Goal: Information Seeking & Learning: Find specific fact

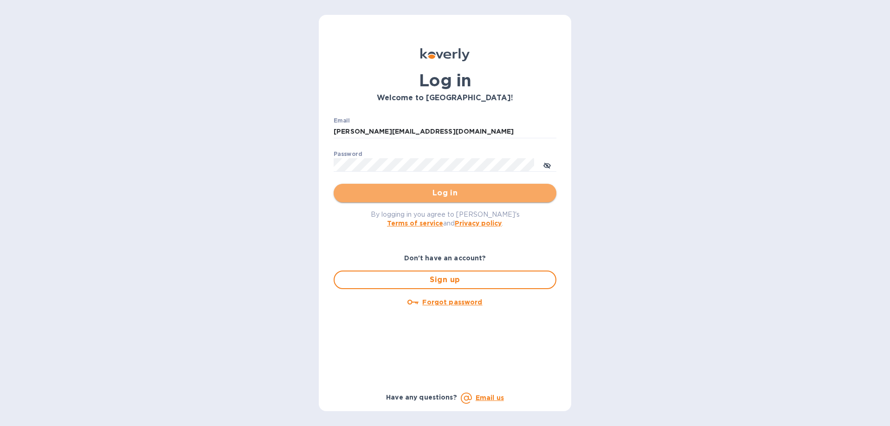
click at [407, 195] on span "Log in" at bounding box center [445, 192] width 208 height 11
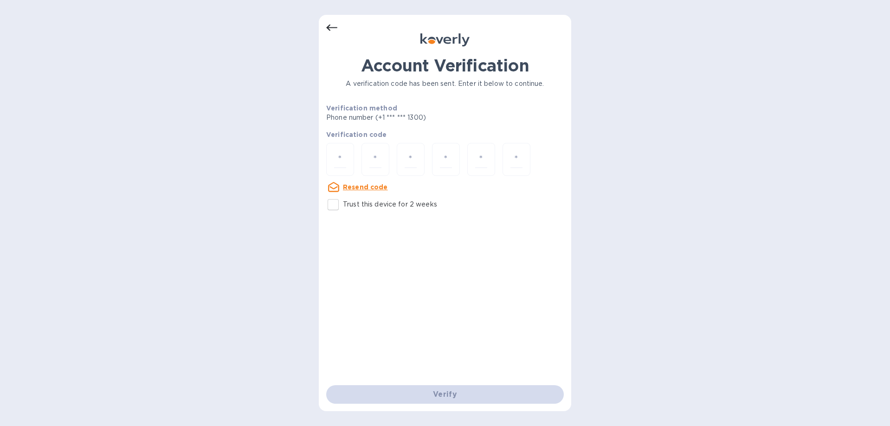
click at [359, 207] on p "Trust this device for 2 weeks" at bounding box center [390, 204] width 94 height 10
click at [343, 207] on input "Trust this device for 2 weeks" at bounding box center [332, 204] width 19 height 19
checkbox input "true"
click at [338, 165] on input "number" at bounding box center [340, 159] width 12 height 17
type input "9"
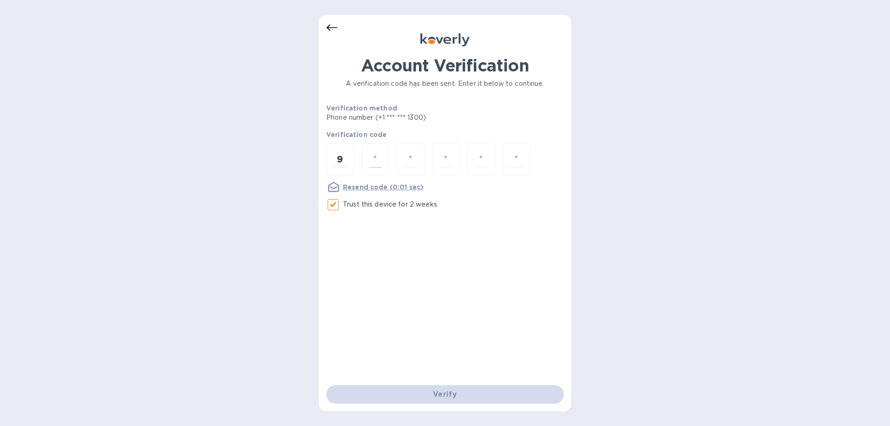
type input "0"
type input "4"
type input "3"
type input "4"
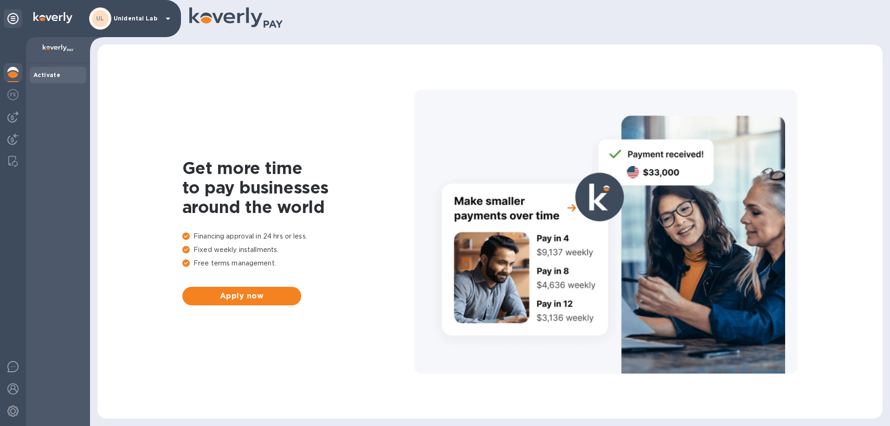
click at [146, 22] on p "Unidental Lab" at bounding box center [137, 18] width 46 height 6
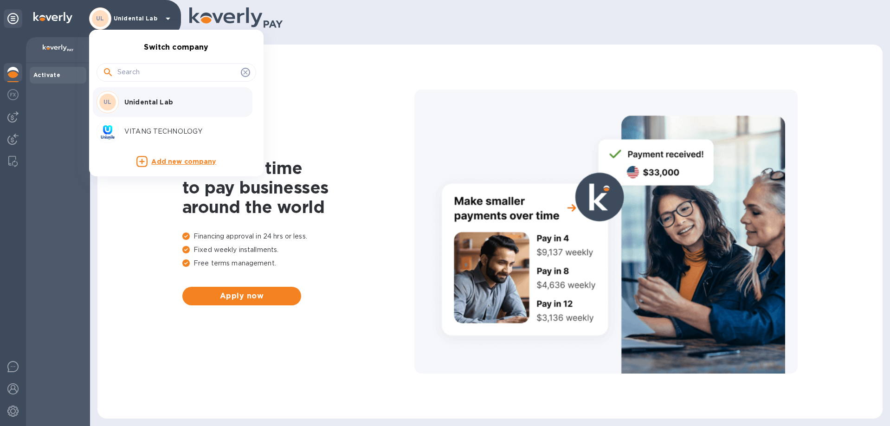
click at [131, 125] on div "VITANG TECHNOLOGY" at bounding box center [168, 132] width 145 height 22
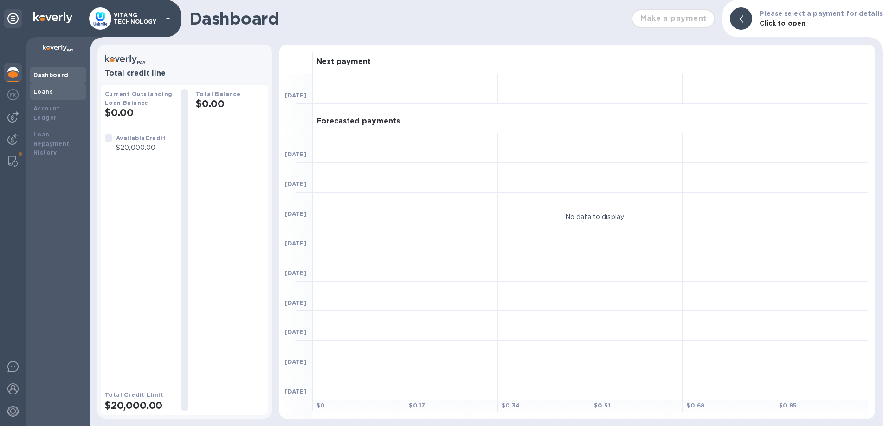
click at [48, 84] on div "Loans" at bounding box center [58, 91] width 57 height 17
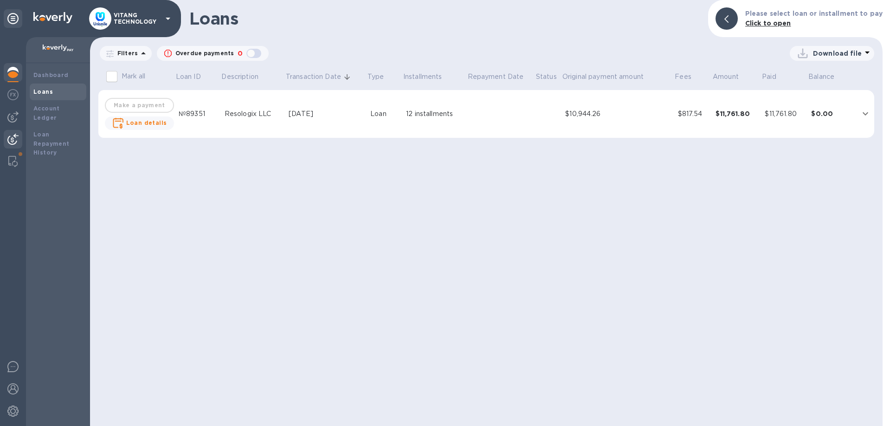
click at [6, 135] on div at bounding box center [13, 140] width 19 height 20
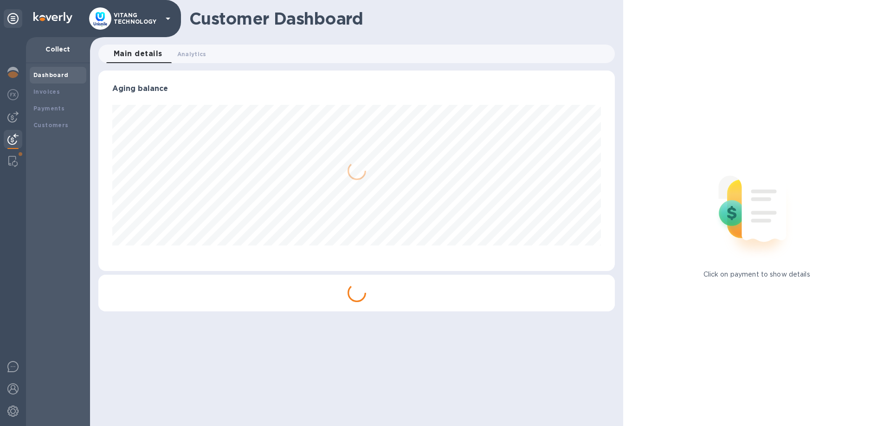
scroll to position [200, 517]
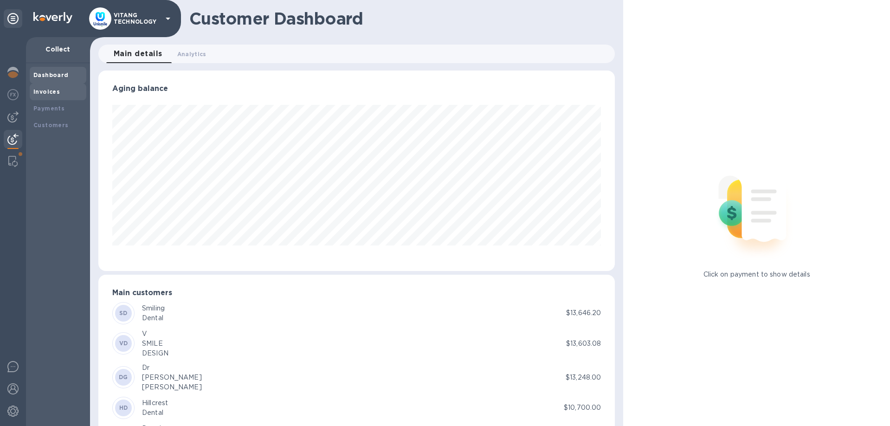
click at [39, 99] on div "Invoices" at bounding box center [58, 91] width 57 height 17
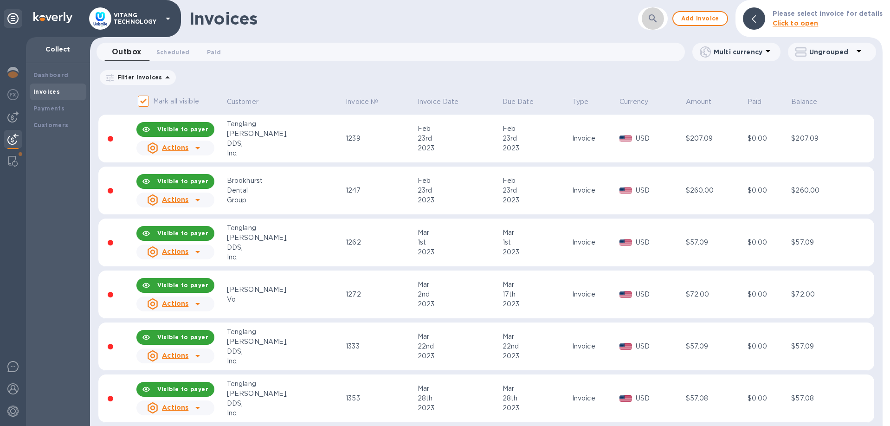
click at [658, 17] on icon "button" at bounding box center [652, 18] width 11 height 11
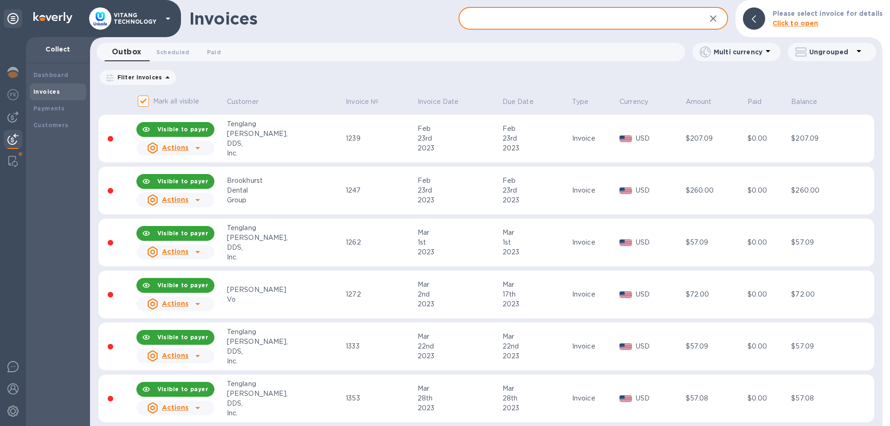
paste input "sunsetdentalsf@gmail.com"
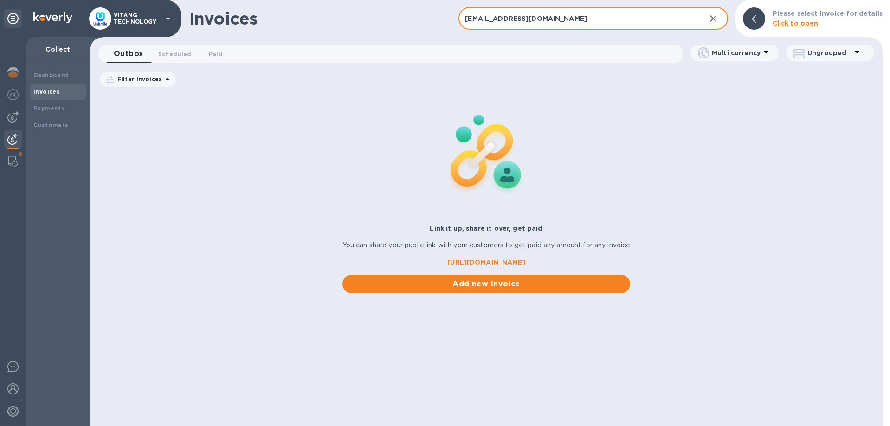
click at [514, 21] on input "sunsetdentalsf@gmail.com" at bounding box center [577, 18] width 239 height 23
paste input "Forrest Duan"
type input "Forrest Duan"
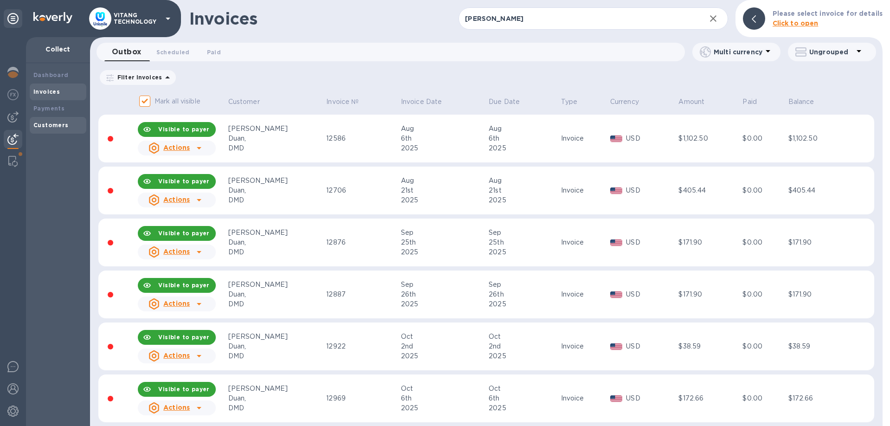
click at [59, 124] on b "Customers" at bounding box center [50, 125] width 35 height 7
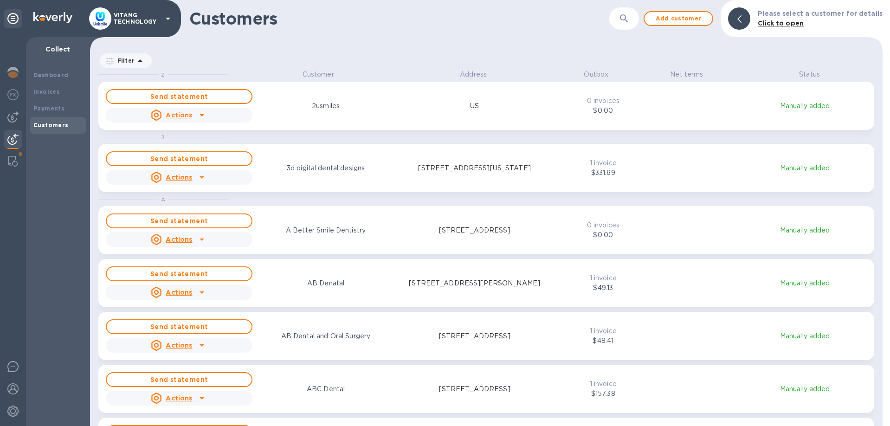
scroll to position [356, 792]
click at [622, 26] on div "​" at bounding box center [624, 18] width 30 height 23
click at [625, 19] on icon "button" at bounding box center [623, 18] width 11 height 11
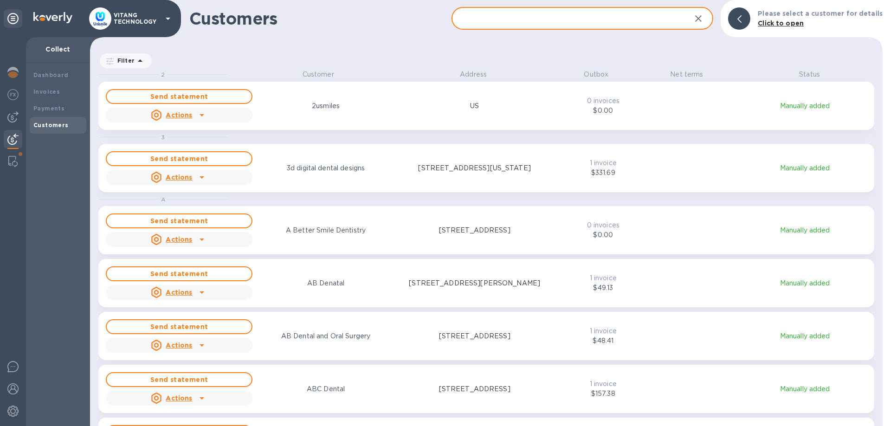
paste input "Forrest Duan"
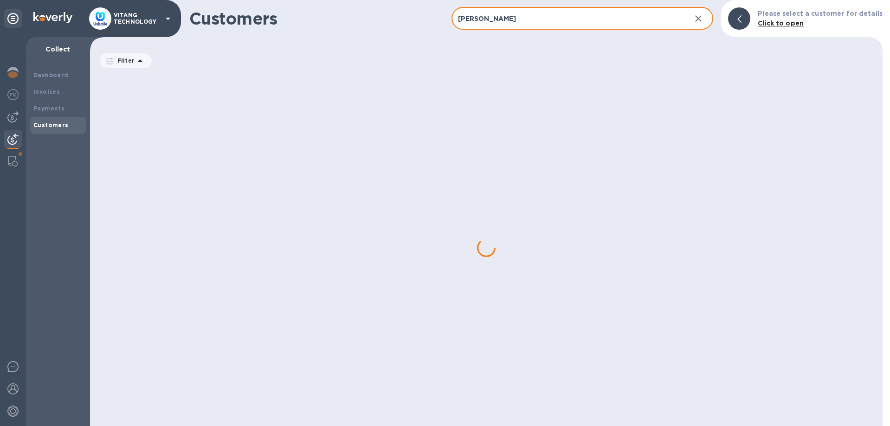
type input "Forrest Duan"
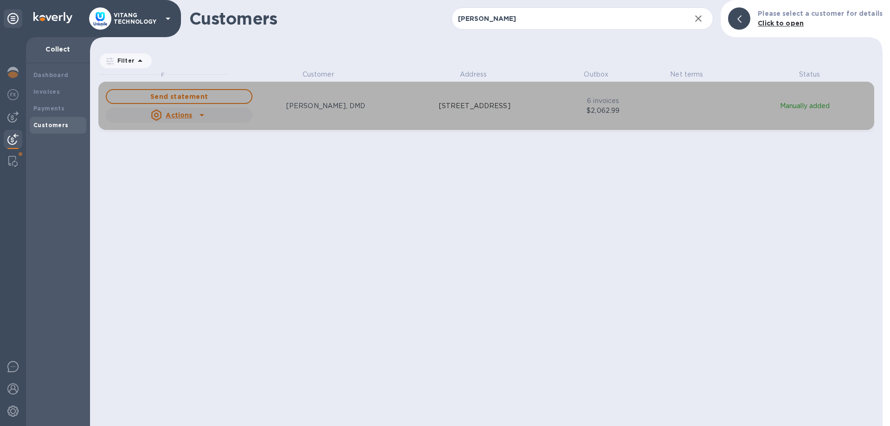
click at [204, 118] on icon "grid" at bounding box center [201, 114] width 11 height 11
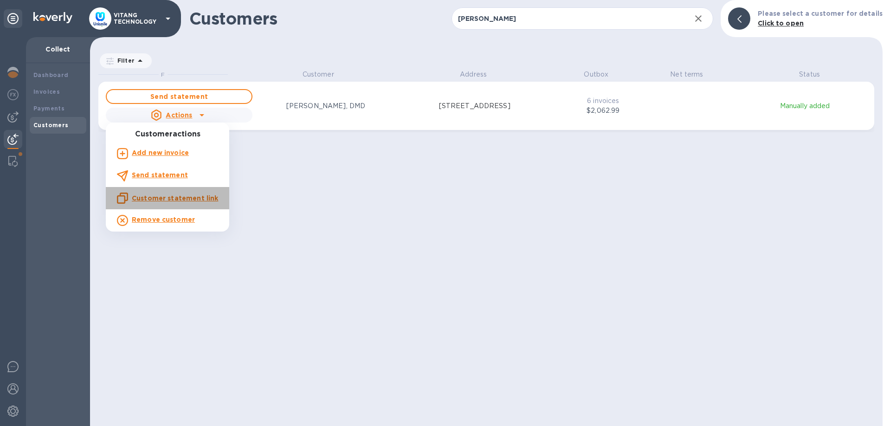
click at [171, 197] on u "Customer statement link" at bounding box center [175, 197] width 86 height 7
